Goal: Information Seeking & Learning: Find specific fact

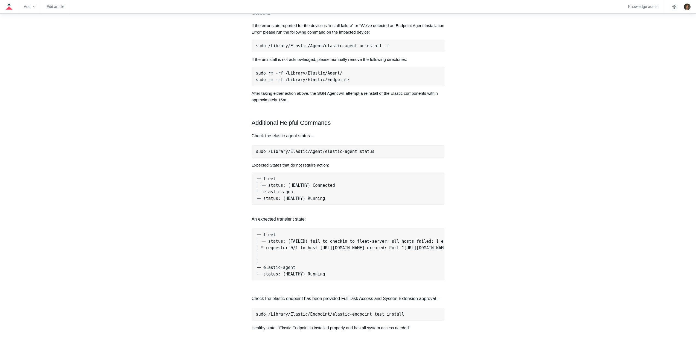
scroll to position [301, 0]
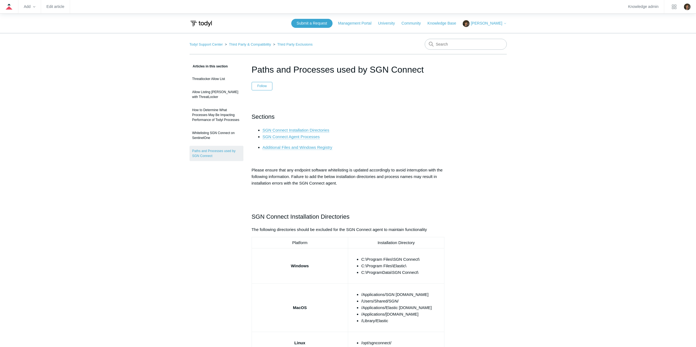
drag, startPoint x: 424, startPoint y: 71, endPoint x: 253, endPoint y: 71, distance: 170.8
click at [253, 71] on h1 "Paths and Processes used by SGN Connect" at bounding box center [347, 69] width 193 height 13
copy h1 "Paths and Processes used by SGN Connect"
